Goal: Information Seeking & Learning: Find specific page/section

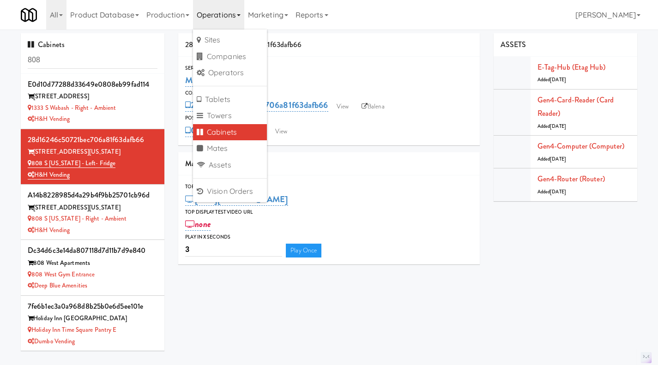
click at [347, 59] on div "Serial Number M-111036 Computer 28d16246c50721bec706a81f63dafb66 View Balena PO…" at bounding box center [328, 101] width 301 height 89
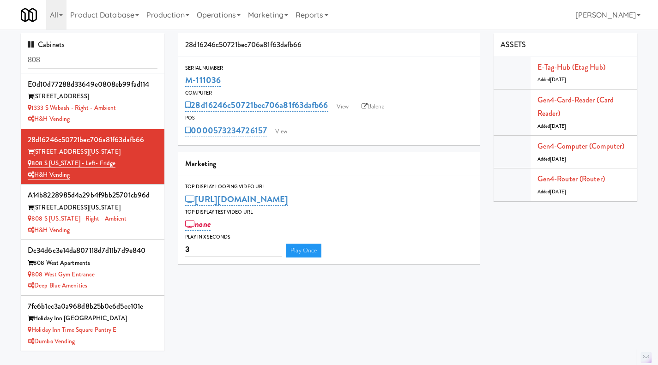
click at [558, 106] on div "Gen4-card-reader (Card Reader) Added 8 months ago" at bounding box center [583, 112] width 93 height 39
click at [557, 95] on link "Gen4-card-reader (Card Reader)" at bounding box center [575, 107] width 76 height 24
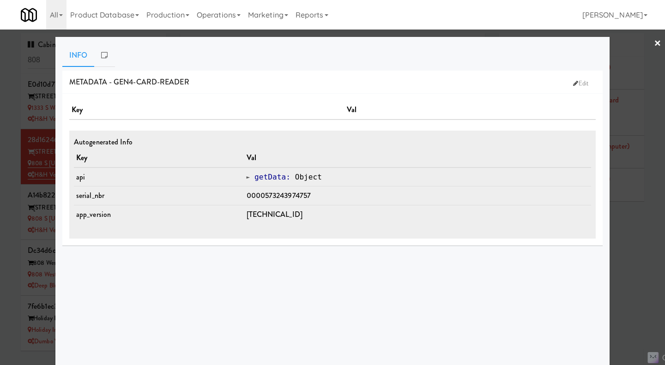
click at [292, 197] on span "0000573243974757" at bounding box center [278, 195] width 65 height 11
click at [297, 197] on span "0000573243974757" at bounding box center [278, 195] width 65 height 11
drag, startPoint x: 328, startPoint y: 197, endPoint x: 269, endPoint y: 195, distance: 58.2
click at [269, 195] on td "0000573243974757" at bounding box center [417, 195] width 347 height 19
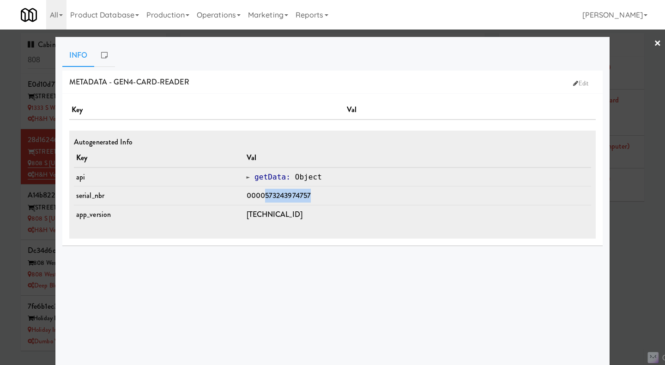
copy span "573243974757"
click at [627, 289] on div at bounding box center [332, 182] width 665 height 365
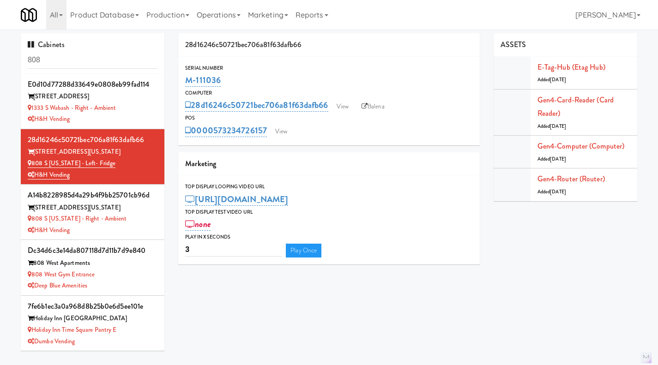
drag, startPoint x: 269, startPoint y: 138, endPoint x: 216, endPoint y: 138, distance: 53.1
click at [216, 138] on div "0000573234726157 View" at bounding box center [328, 131] width 287 height 16
copy link "573234726157"
click at [566, 103] on link "Gen4-card-reader (Card Reader)" at bounding box center [575, 107] width 76 height 24
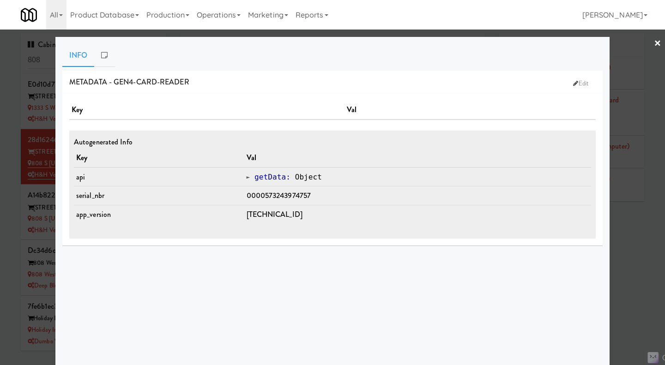
click at [635, 243] on div at bounding box center [332, 182] width 665 height 365
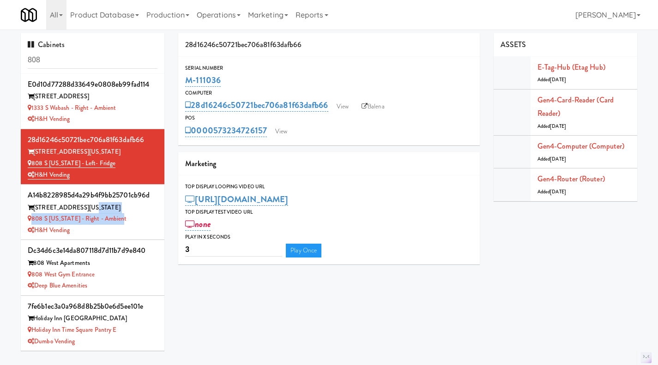
click at [141, 213] on div "a14b8228985d4a29b4f9bb25701cb96d 808 S Michigan Ave 808 S Michigan - Right - Am…" at bounding box center [93, 212] width 130 height 48
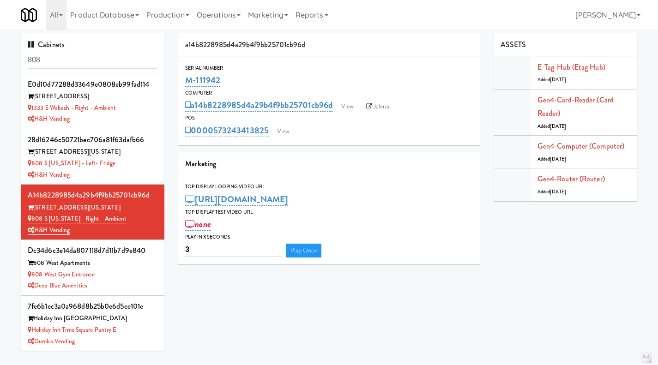
click at [563, 106] on div "Gen4-card-reader (Card Reader) Added 8 months ago" at bounding box center [583, 112] width 93 height 39
click at [559, 102] on link "Gen4-card-reader (Card Reader)" at bounding box center [575, 107] width 76 height 24
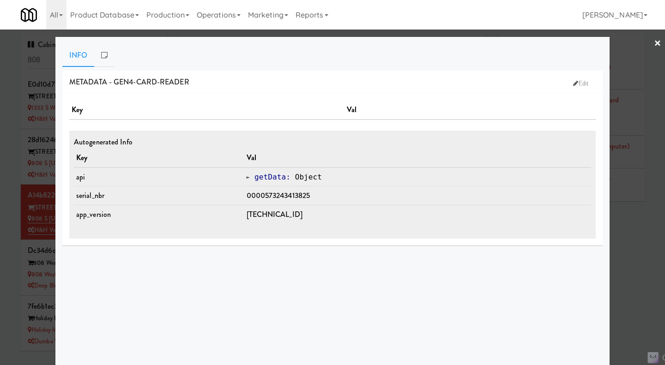
click at [636, 220] on div at bounding box center [332, 182] width 665 height 365
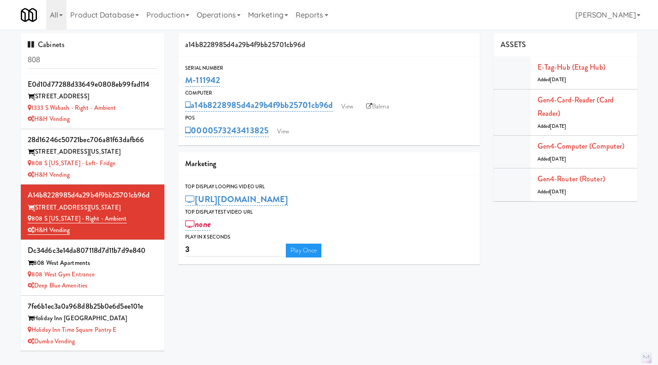
click at [138, 164] on div "808 S Michigan - Left- Fridge" at bounding box center [93, 164] width 130 height 12
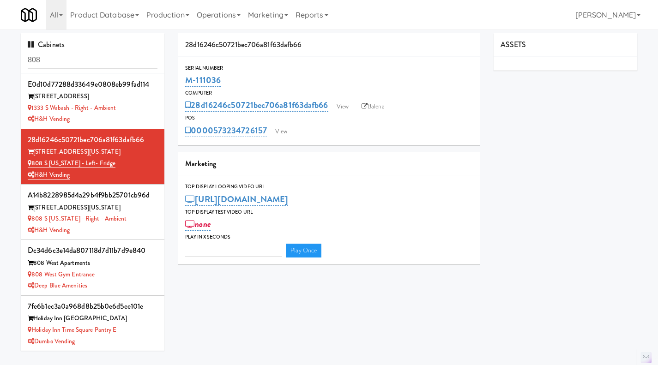
type input "3"
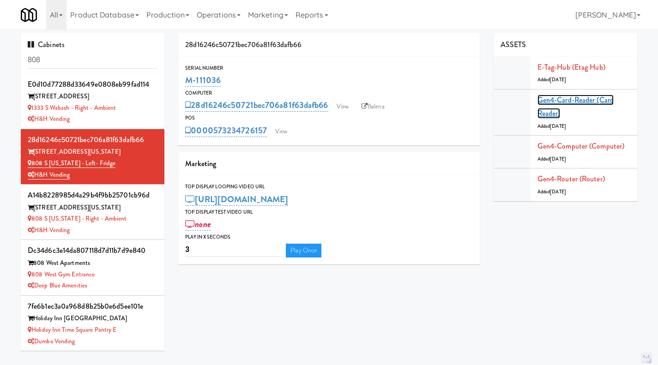
click at [585, 98] on link "Gen4-card-reader (Card Reader)" at bounding box center [575, 107] width 76 height 24
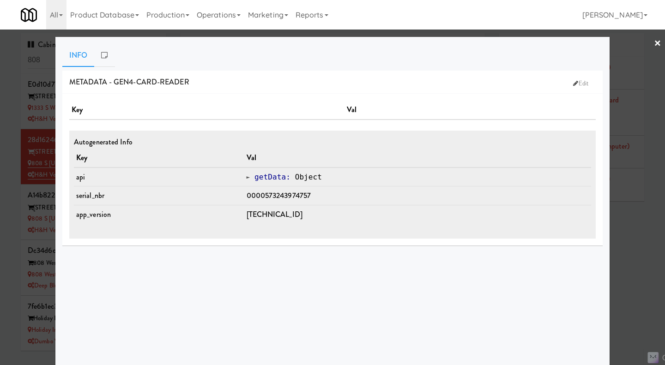
click at [620, 234] on div at bounding box center [332, 182] width 665 height 365
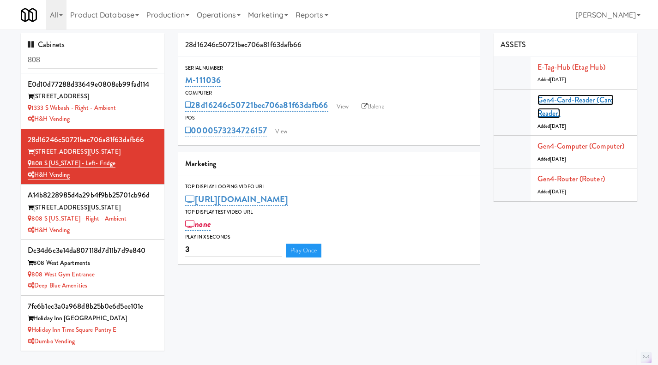
click at [559, 99] on link "Gen4-card-reader (Card Reader)" at bounding box center [575, 107] width 76 height 24
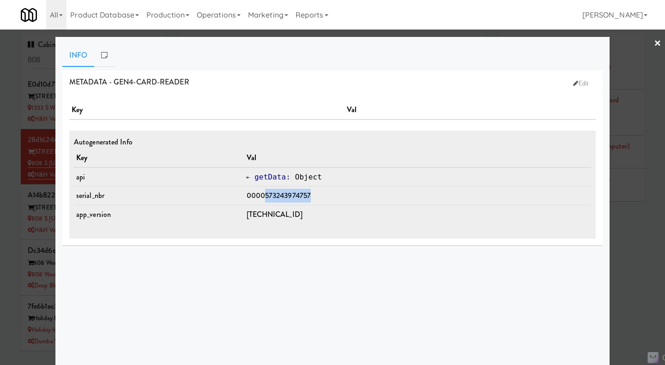
drag, startPoint x: 322, startPoint y: 192, endPoint x: 269, endPoint y: 194, distance: 53.1
click at [269, 194] on td "0000573243974757" at bounding box center [417, 195] width 347 height 19
click at [641, 248] on div at bounding box center [332, 182] width 665 height 365
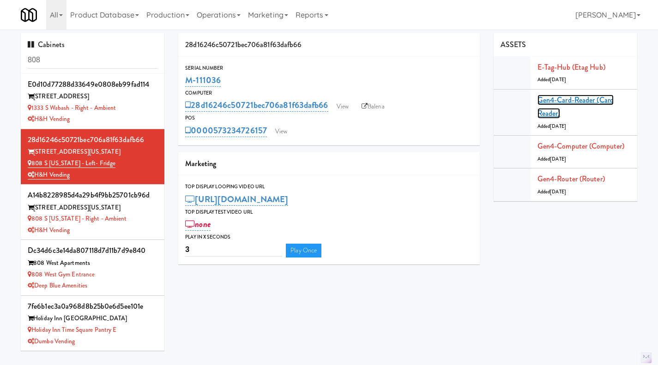
click at [561, 104] on link "Gen4-card-reader (Card Reader)" at bounding box center [575, 107] width 76 height 24
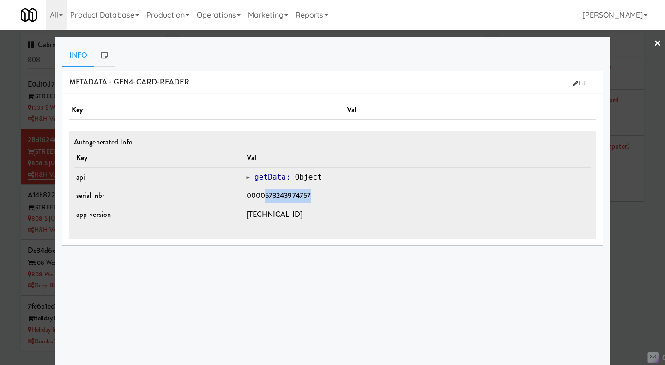
drag, startPoint x: 319, startPoint y: 194, endPoint x: 272, endPoint y: 194, distance: 47.5
click at [272, 194] on td "0000573243974757" at bounding box center [417, 195] width 347 height 19
click at [642, 240] on div at bounding box center [332, 182] width 665 height 365
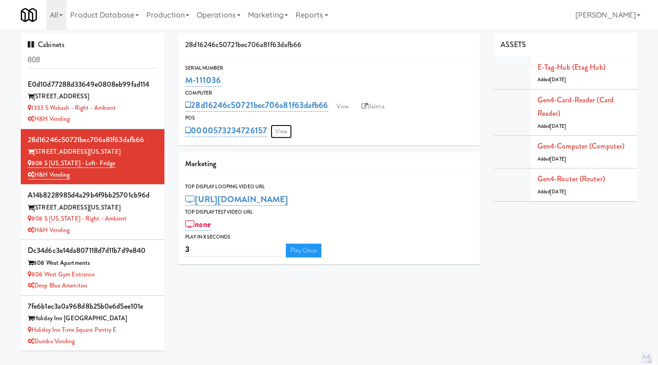
click at [277, 137] on link "View" at bounding box center [280, 132] width 21 height 14
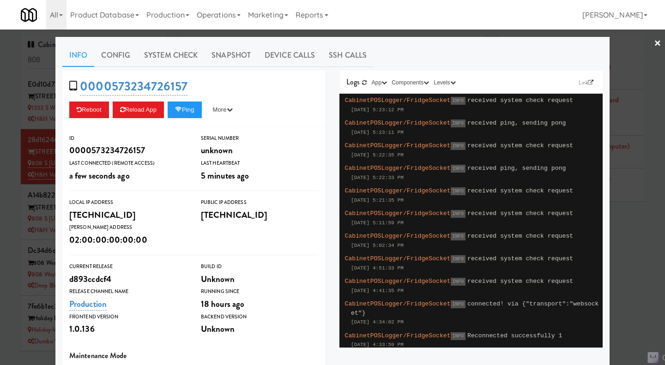
click at [161, 51] on link "System Check" at bounding box center [170, 55] width 67 height 23
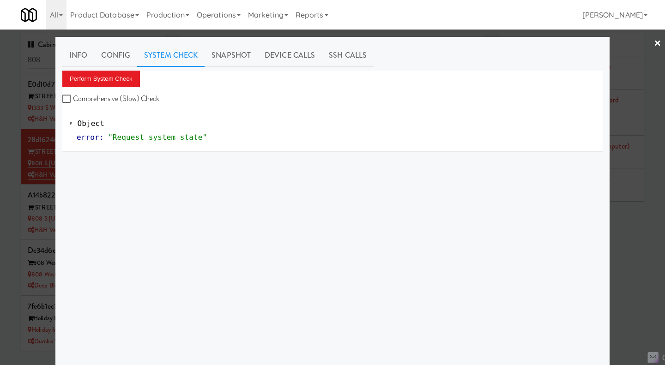
click at [107, 97] on label "Comprehensive (Slow) Check" at bounding box center [110, 99] width 97 height 14
click at [73, 97] on input "Comprehensive (Slow) Check" at bounding box center [67, 99] width 11 height 7
checkbox input "true"
click at [101, 78] on button "Perform System Check" at bounding box center [101, 79] width 78 height 17
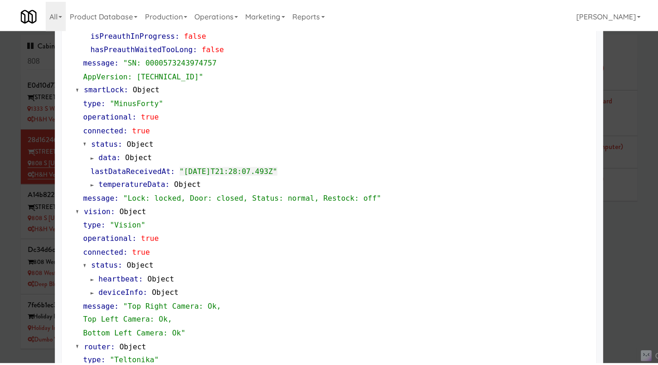
scroll to position [197, 0]
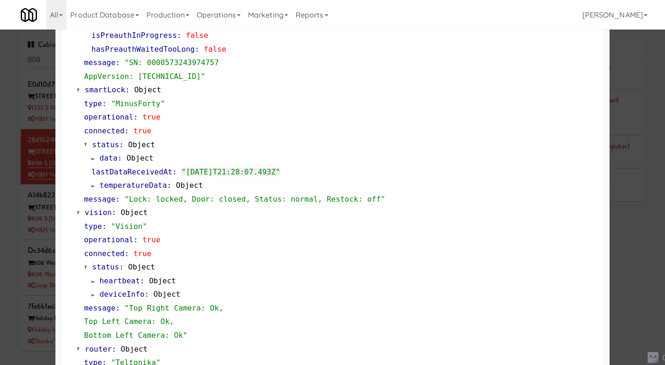
drag, startPoint x: 633, startPoint y: 267, endPoint x: 625, endPoint y: 259, distance: 11.1
click at [633, 266] on div at bounding box center [332, 182] width 665 height 365
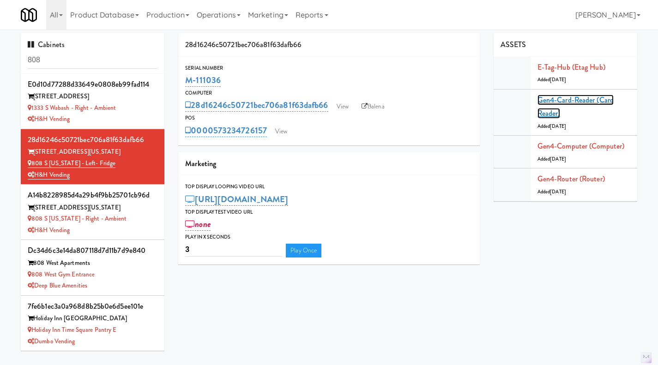
click at [556, 98] on link "Gen4-card-reader (Card Reader)" at bounding box center [575, 107] width 76 height 24
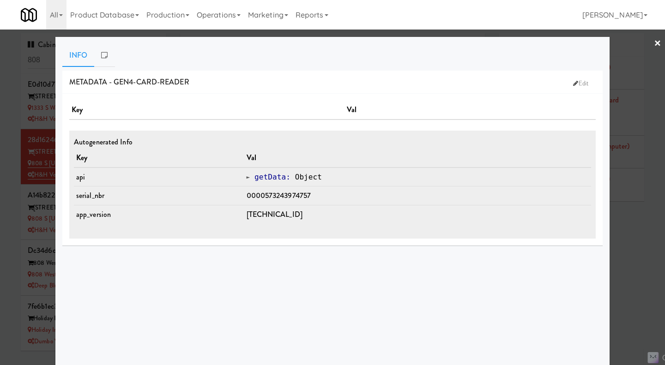
click at [641, 237] on div at bounding box center [332, 182] width 665 height 365
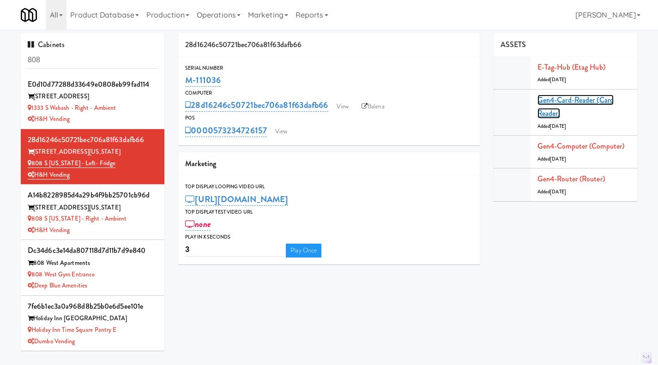
click at [554, 103] on link "Gen4-card-reader (Card Reader)" at bounding box center [575, 107] width 76 height 24
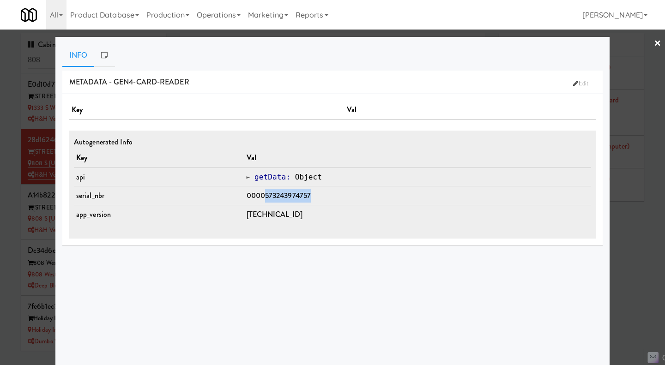
drag, startPoint x: 269, startPoint y: 194, endPoint x: 309, endPoint y: 191, distance: 40.2
click at [311, 192] on span "0000573243974757" at bounding box center [278, 195] width 65 height 11
click at [250, 175] on span at bounding box center [248, 177] width 4 height 7
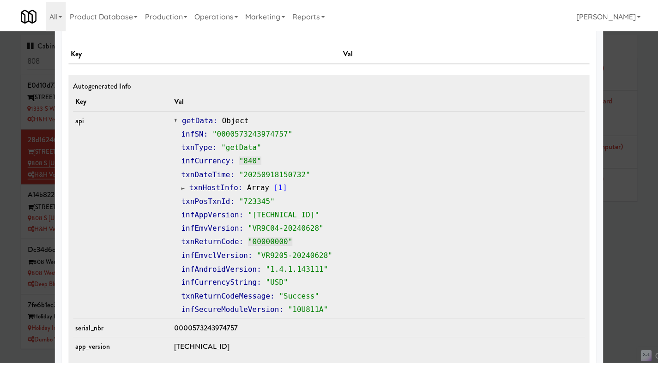
scroll to position [78, 0]
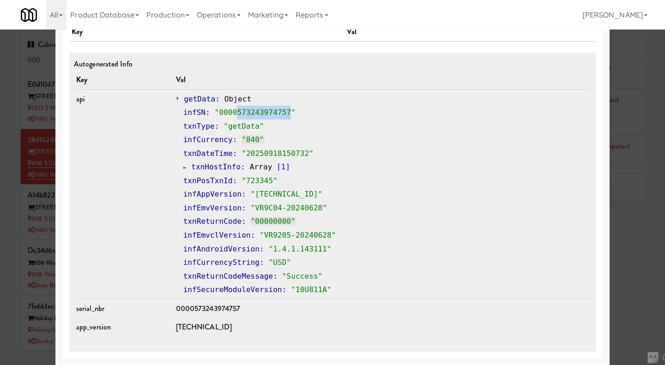
drag, startPoint x: 285, startPoint y: 113, endPoint x: 236, endPoint y: 113, distance: 48.9
click at [236, 113] on span ""0000573243974757"" at bounding box center [255, 112] width 81 height 9
drag, startPoint x: 195, startPoint y: 308, endPoint x: 249, endPoint y: 309, distance: 54.5
click at [249, 308] on td "0000573243974757" at bounding box center [382, 308] width 417 height 19
drag, startPoint x: 285, startPoint y: 117, endPoint x: 235, endPoint y: 116, distance: 49.4
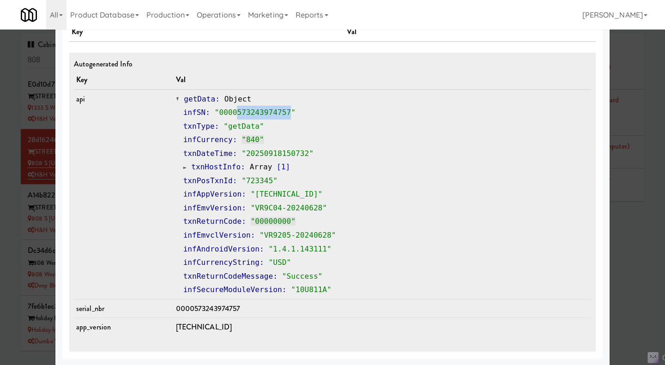
click at [235, 116] on div "infSN : "0000573243974757"" at bounding box center [385, 113] width 405 height 14
copy span "573243974757"
click at [637, 255] on div at bounding box center [332, 182] width 665 height 365
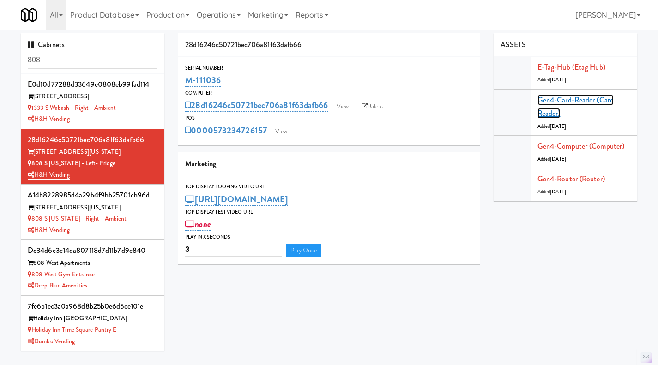
click at [560, 102] on link "Gen4-card-reader (Card Reader)" at bounding box center [575, 107] width 76 height 24
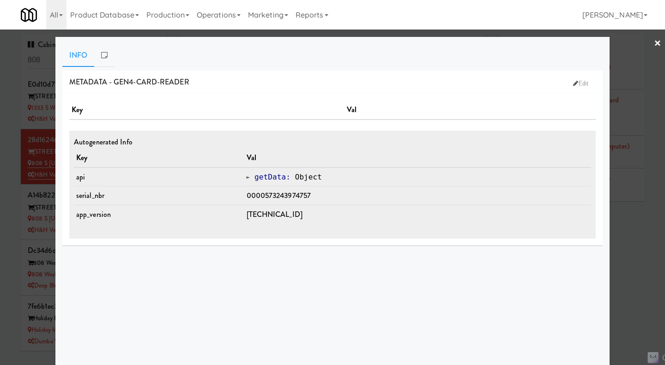
click at [250, 175] on span at bounding box center [248, 177] width 4 height 7
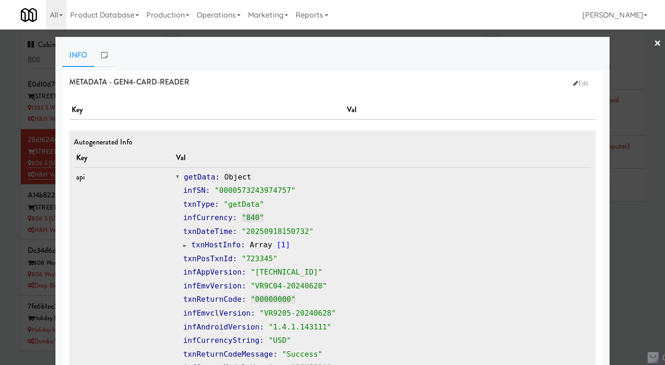
click at [180, 176] on span at bounding box center [178, 177] width 4 height 7
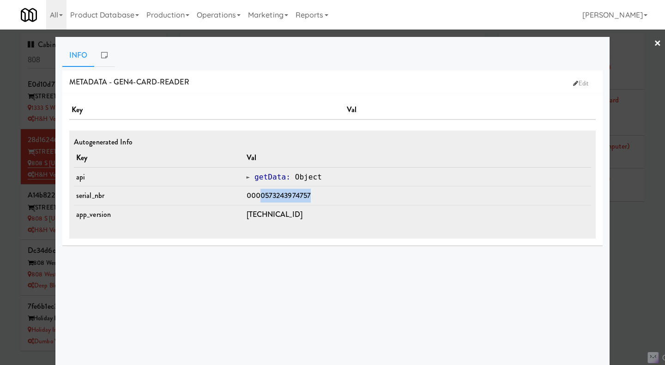
drag, startPoint x: 267, startPoint y: 194, endPoint x: 315, endPoint y: 193, distance: 48.0
click at [325, 194] on td "0000573243974757" at bounding box center [417, 195] width 347 height 19
click at [275, 192] on span "0000573243974757" at bounding box center [278, 195] width 65 height 11
drag, startPoint x: 271, startPoint y: 195, endPoint x: 315, endPoint y: 193, distance: 43.9
click at [311, 193] on span "0000573243974757" at bounding box center [278, 195] width 65 height 11
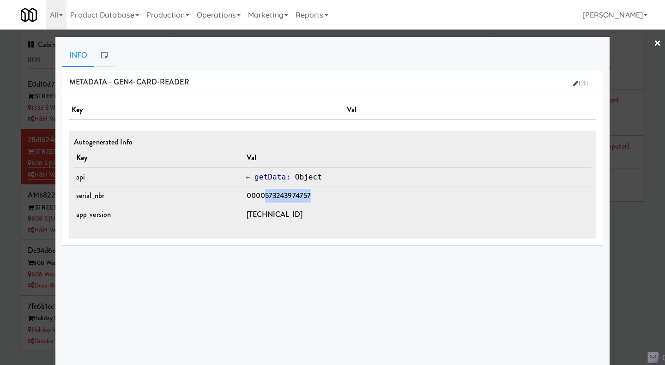
click at [317, 195] on td "0000573243974757" at bounding box center [417, 195] width 347 height 19
drag, startPoint x: 320, startPoint y: 195, endPoint x: 271, endPoint y: 197, distance: 48.5
click at [271, 197] on td "0000573243974757" at bounding box center [417, 195] width 347 height 19
click at [624, 239] on div at bounding box center [332, 182] width 665 height 365
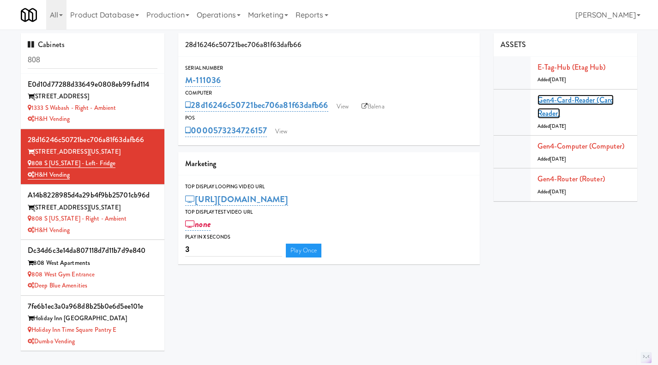
drag, startPoint x: 573, startPoint y: 101, endPoint x: 564, endPoint y: 106, distance: 10.5
click at [573, 101] on link "Gen4-card-reader (Card Reader)" at bounding box center [575, 107] width 76 height 24
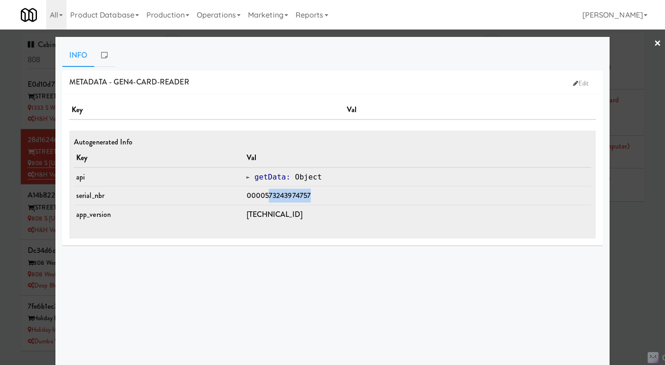
drag, startPoint x: 274, startPoint y: 192, endPoint x: 322, endPoint y: 192, distance: 47.5
click at [322, 192] on td "0000573243974757" at bounding box center [417, 195] width 347 height 19
click at [265, 197] on span "0000573243974757" at bounding box center [278, 195] width 65 height 11
drag, startPoint x: 270, startPoint y: 196, endPoint x: 319, endPoint y: 196, distance: 48.9
click at [319, 196] on td "0000573243974757" at bounding box center [417, 195] width 347 height 19
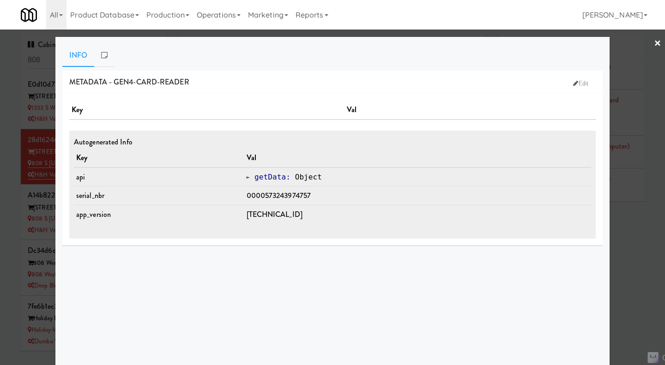
click at [617, 242] on div at bounding box center [332, 182] width 665 height 365
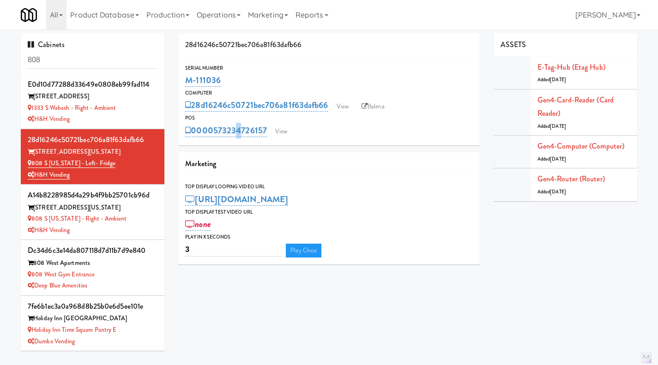
click at [236, 137] on div "0000573234726157 View" at bounding box center [328, 131] width 287 height 16
click at [262, 139] on div "Serial Number M-111036 Computer 28d16246c50721bec706a81f63dafb66 View Balena PO…" at bounding box center [328, 101] width 301 height 89
click at [263, 141] on div "Serial Number M-111036 Computer 28d16246c50721bec706a81f63dafb66 View Balena PO…" at bounding box center [328, 101] width 301 height 89
drag, startPoint x: 270, startPoint y: 140, endPoint x: 216, endPoint y: 138, distance: 54.5
click at [216, 138] on div "Serial Number M-111036 Computer 28d16246c50721bec706a81f63dafb66 View Balena PO…" at bounding box center [328, 101] width 301 height 89
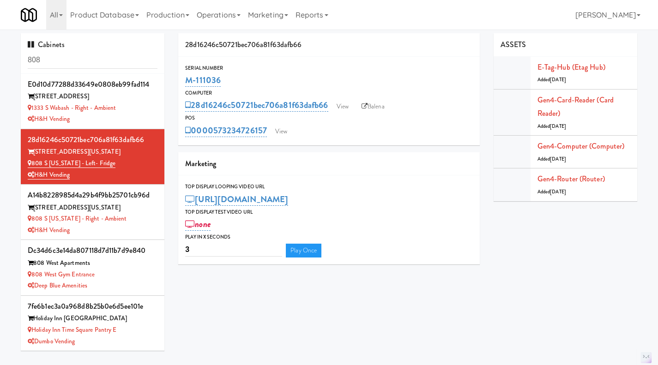
copy link "573234726157"
click at [345, 78] on div "M-111036" at bounding box center [328, 80] width 287 height 16
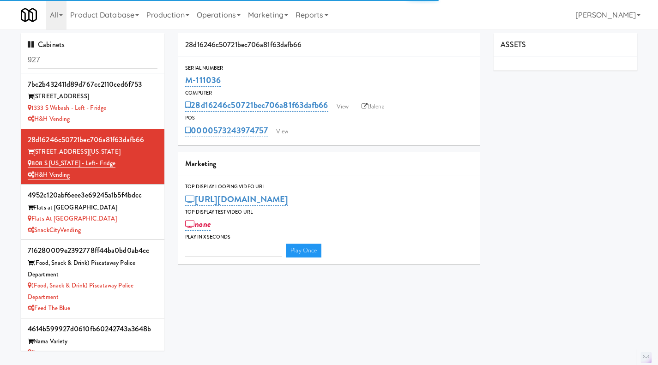
type input "3"
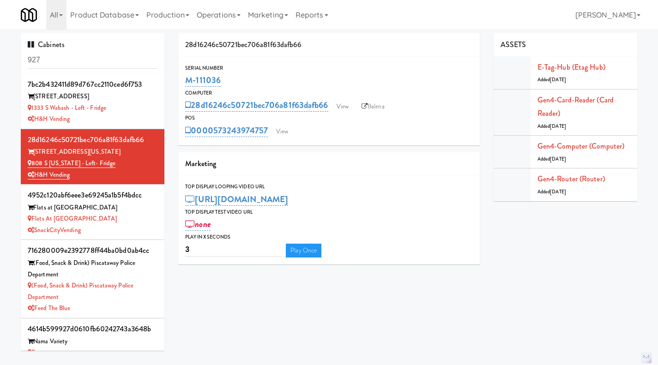
click at [137, 111] on div "1333 S Wabash - Left - Fridge" at bounding box center [93, 108] width 130 height 12
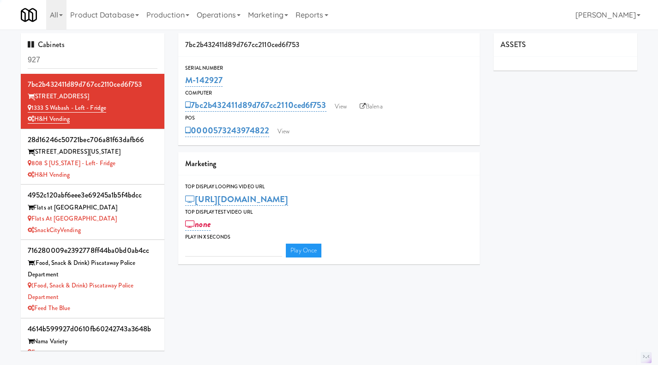
type input "3"
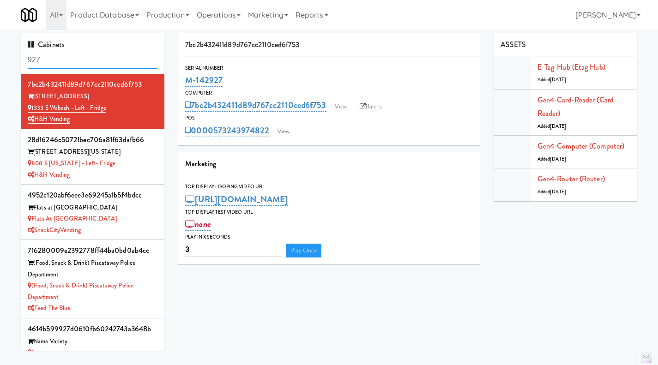
click at [114, 57] on input "927" at bounding box center [93, 60] width 130 height 17
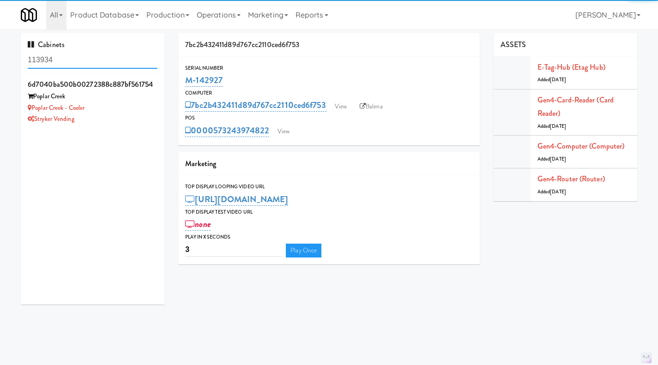
type input "113934"
click at [141, 114] on div "Stryker Vending" at bounding box center [93, 120] width 130 height 12
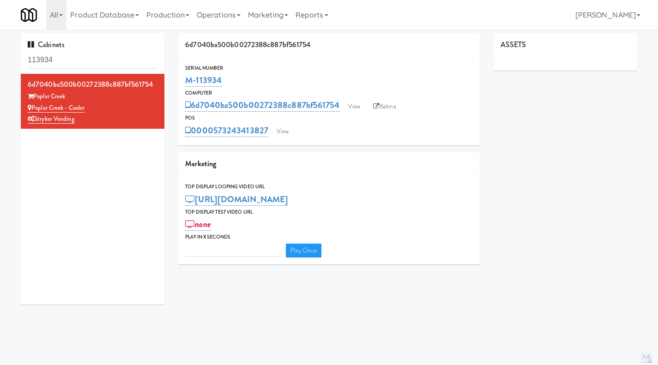
type input "3"
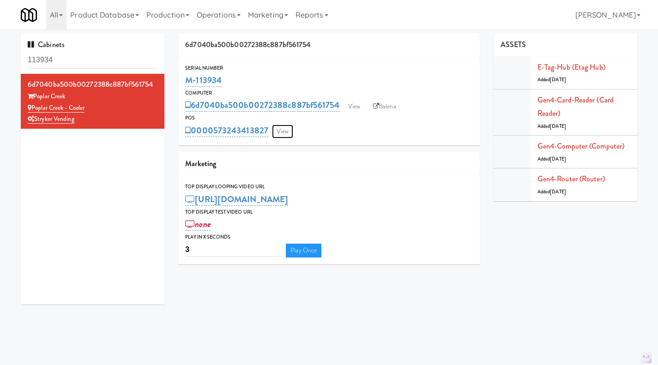
click at [293, 129] on link "View" at bounding box center [282, 132] width 21 height 14
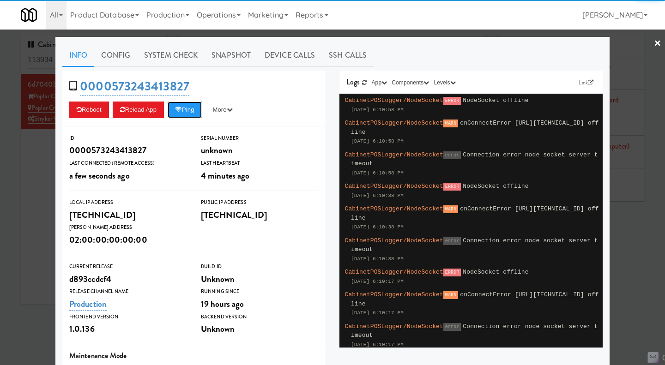
click at [185, 110] on button "Ping" at bounding box center [185, 110] width 34 height 17
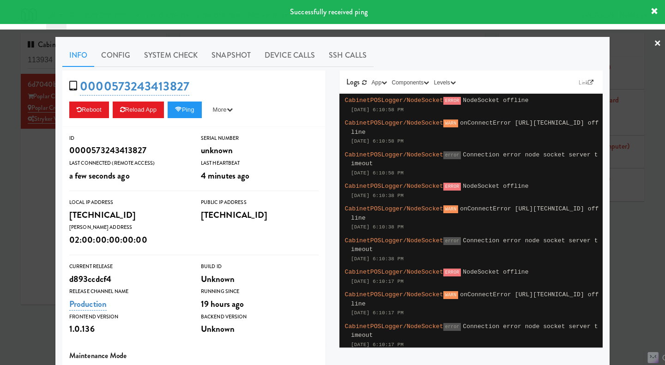
click at [159, 56] on link "System Check" at bounding box center [170, 55] width 67 height 23
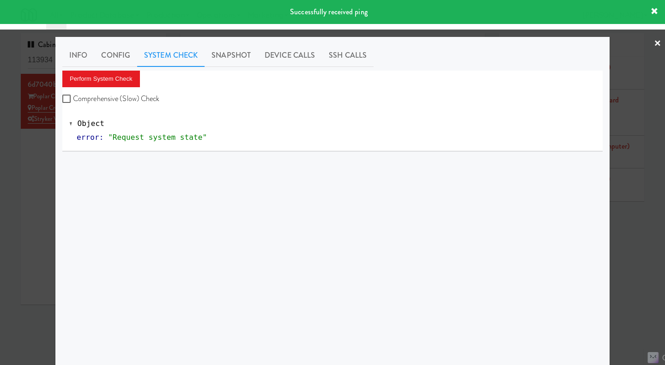
click at [130, 91] on div "Perform System Check Comprehensive (Slow) Check" at bounding box center [332, 88] width 540 height 35
click at [116, 77] on button "Perform System Check" at bounding box center [101, 79] width 78 height 17
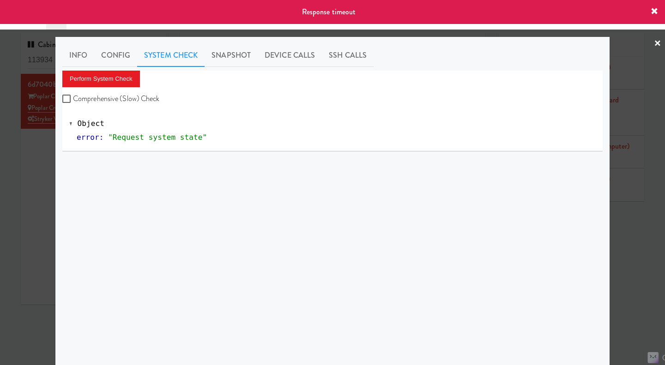
click at [115, 54] on link "Config" at bounding box center [115, 55] width 43 height 23
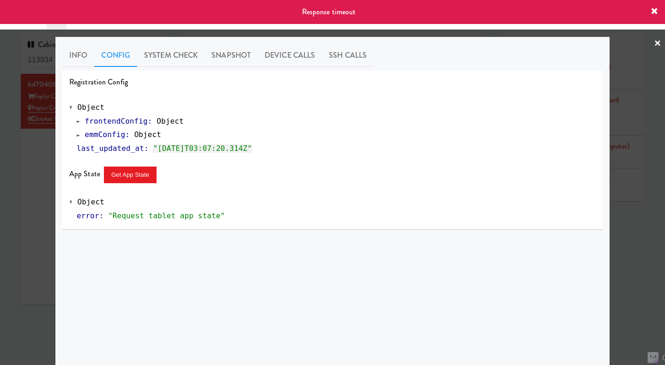
click at [79, 57] on link "Info" at bounding box center [78, 55] width 32 height 23
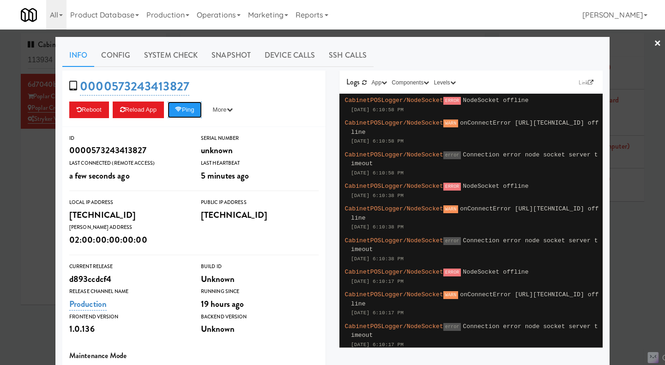
click at [196, 115] on button "Ping" at bounding box center [185, 110] width 34 height 17
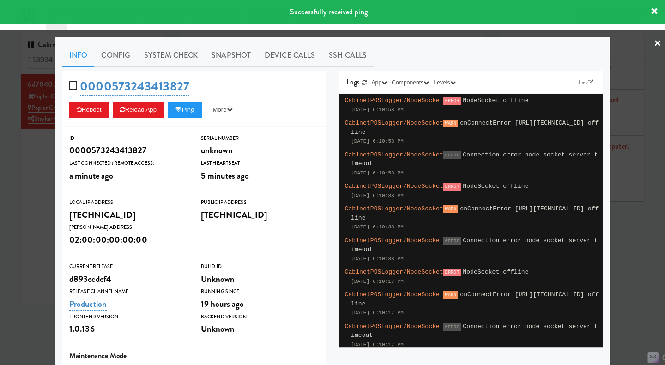
click at [30, 165] on div at bounding box center [332, 182] width 665 height 365
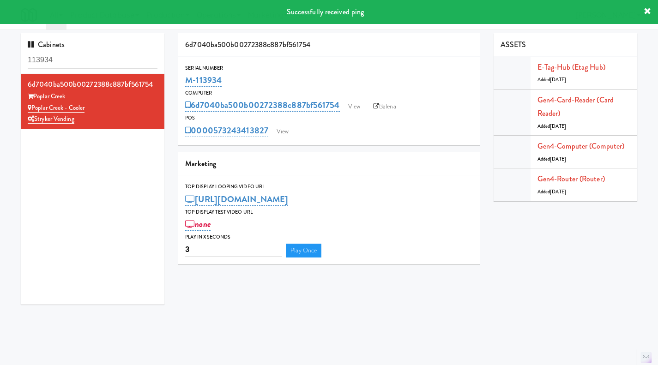
click at [380, 106] on link "Balena" at bounding box center [384, 107] width 32 height 14
click at [354, 105] on link "View" at bounding box center [353, 107] width 21 height 14
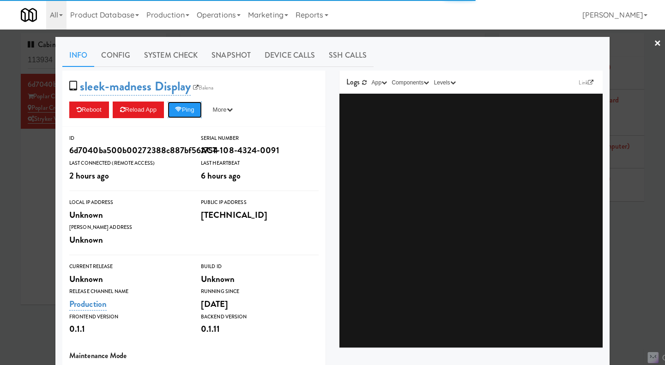
click at [189, 111] on button "Ping" at bounding box center [185, 110] width 34 height 17
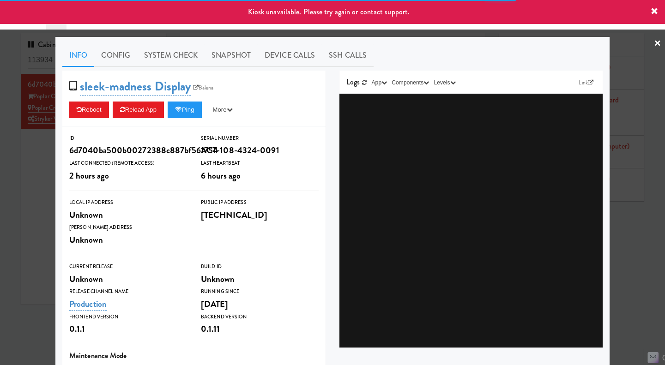
click at [43, 169] on div at bounding box center [332, 182] width 665 height 365
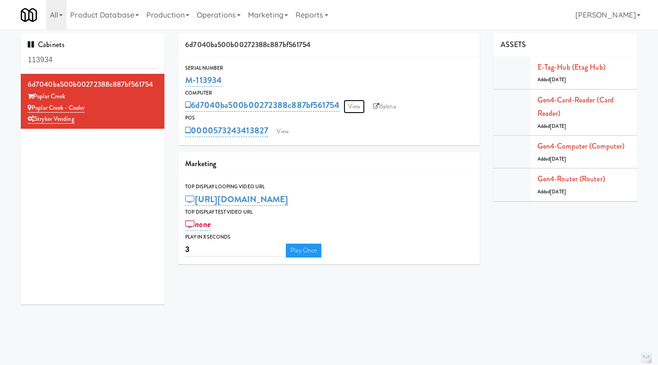
click at [359, 108] on link "View" at bounding box center [353, 107] width 21 height 14
click at [98, 56] on input "M-114170" at bounding box center [93, 60] width 130 height 17
click at [93, 60] on input "M-114170" at bounding box center [93, 60] width 130 height 17
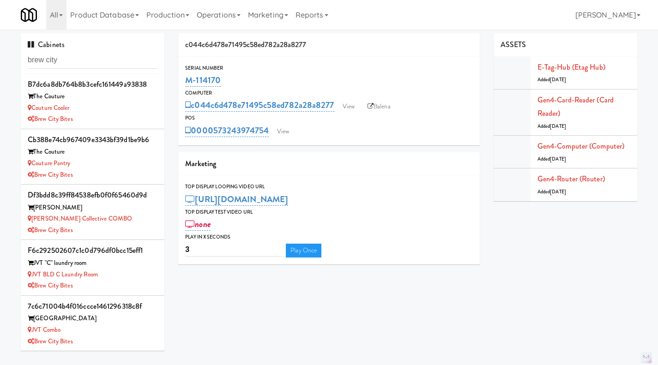
click at [51, 61] on input "brew city" at bounding box center [93, 60] width 130 height 17
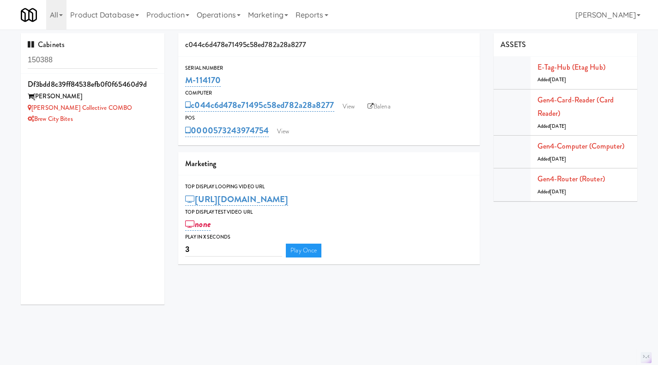
type input "150388"
click at [126, 116] on div "Brew City Bites" at bounding box center [93, 120] width 130 height 12
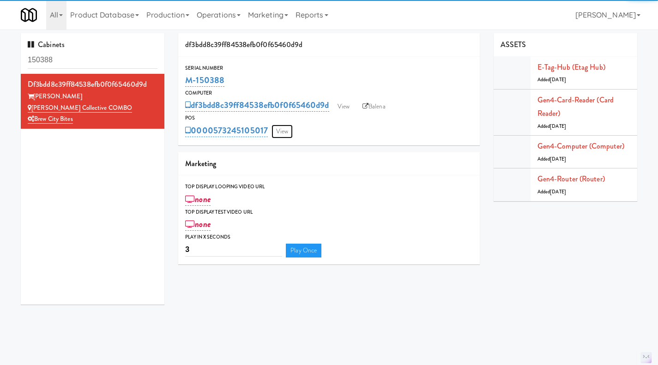
click at [276, 133] on link "View" at bounding box center [281, 132] width 21 height 14
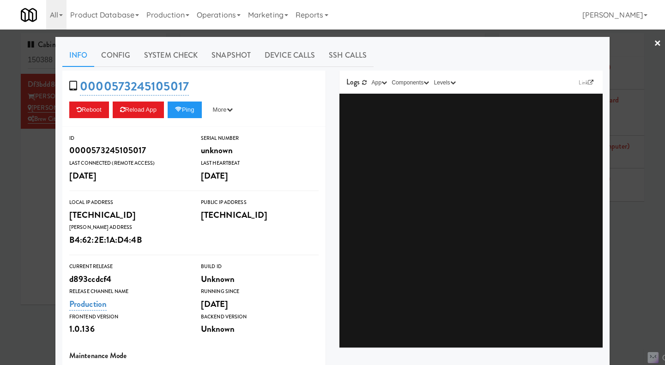
click at [37, 174] on div at bounding box center [332, 182] width 665 height 365
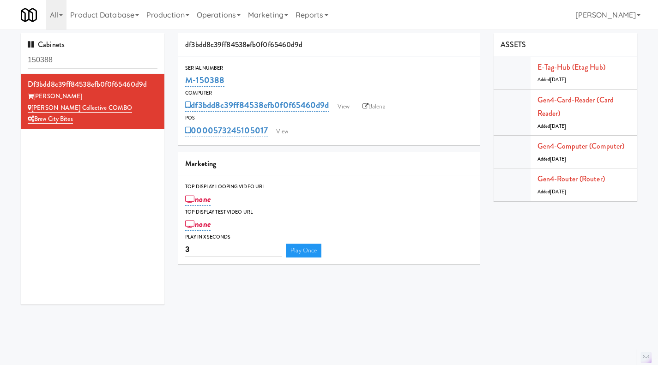
click at [236, 15] on link "Operations" at bounding box center [218, 15] width 51 height 30
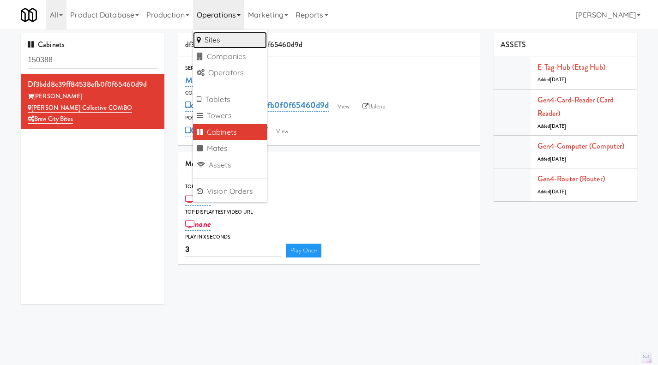
click at [233, 42] on link "Sites" at bounding box center [230, 40] width 74 height 17
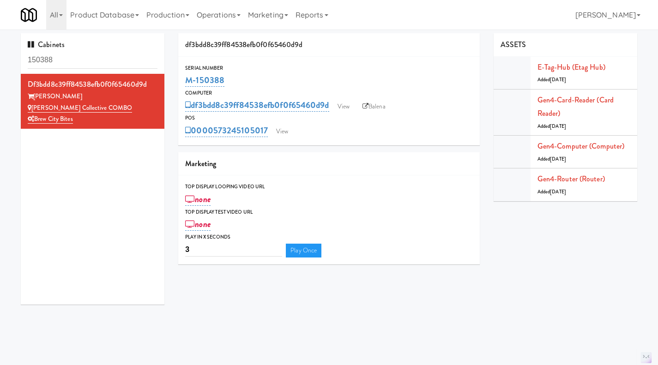
drag, startPoint x: 106, startPoint y: 122, endPoint x: 33, endPoint y: 110, distance: 73.4
click at [33, 110] on div "df3bdd8c39ff84538efb0f0f65460d9d Florence COMBO Florence Collective COMBO Brew …" at bounding box center [93, 102] width 130 height 48
copy div "Florence Collective COMBO Brew City Bites"
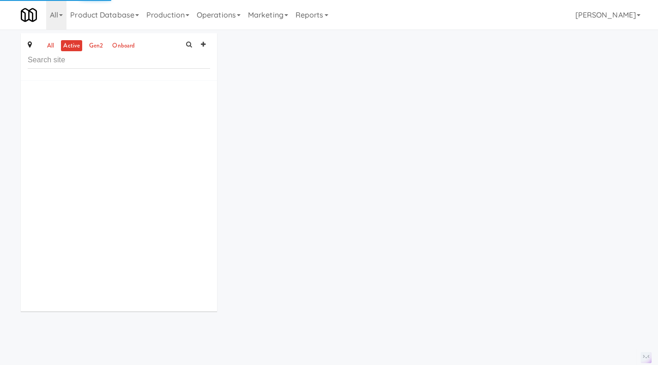
click at [51, 46] on link "all" at bounding box center [51, 46] width 12 height 12
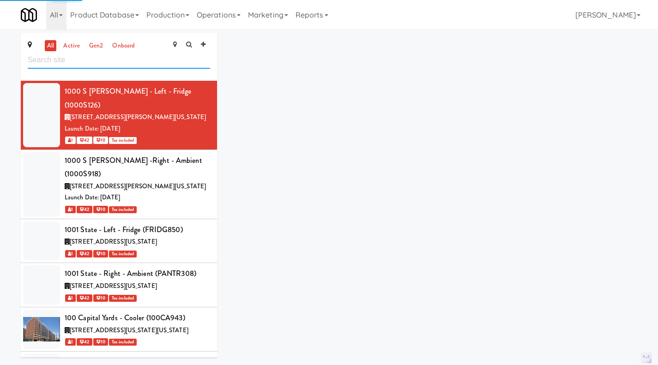
click at [69, 63] on input "text" at bounding box center [119, 60] width 182 height 17
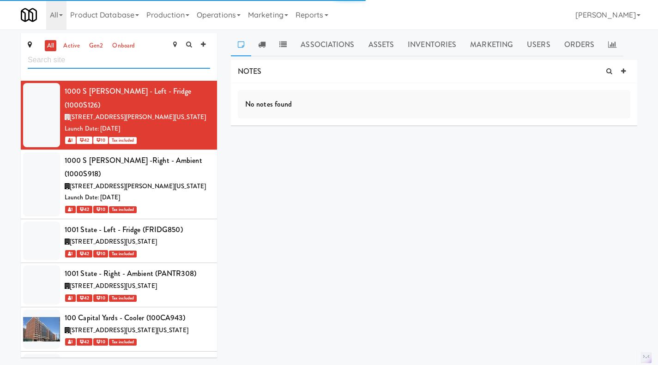
paste input "[PERSON_NAME]"
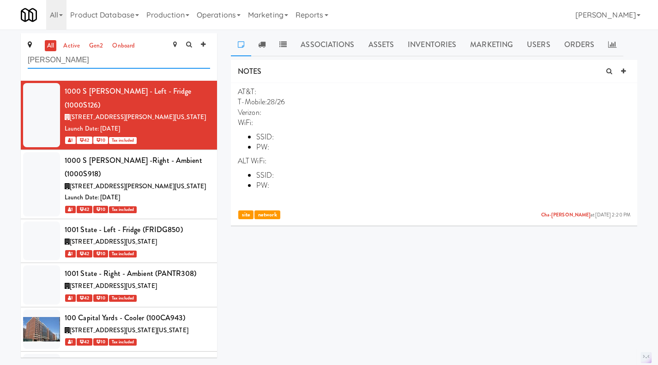
type input "[PERSON_NAME]"
